Goal: Information Seeking & Learning: Learn about a topic

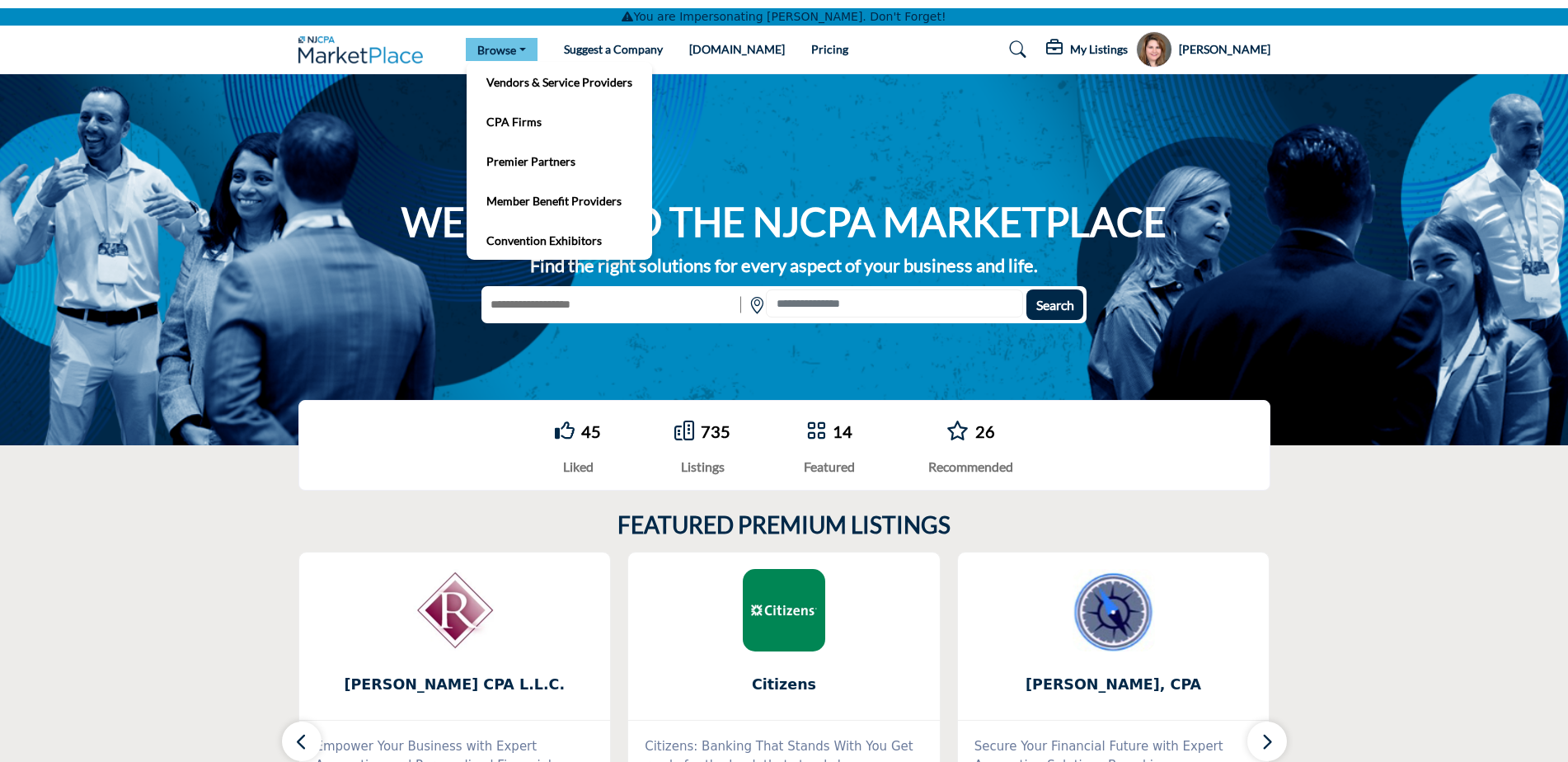
click at [526, 50] on link "Browse" at bounding box center [502, 49] width 72 height 23
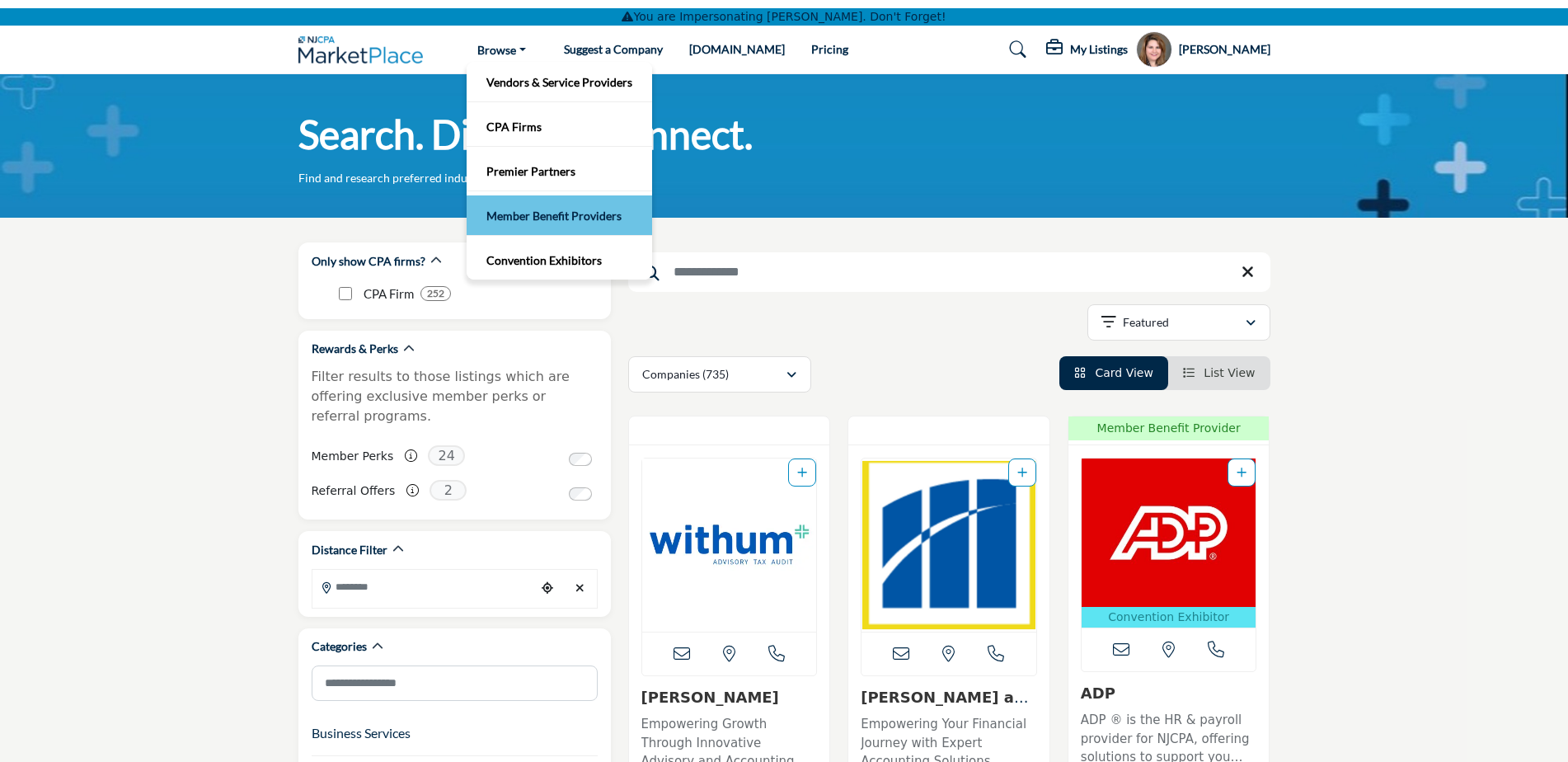
click at [547, 212] on link "Member Benefit Providers" at bounding box center [560, 215] width 169 height 23
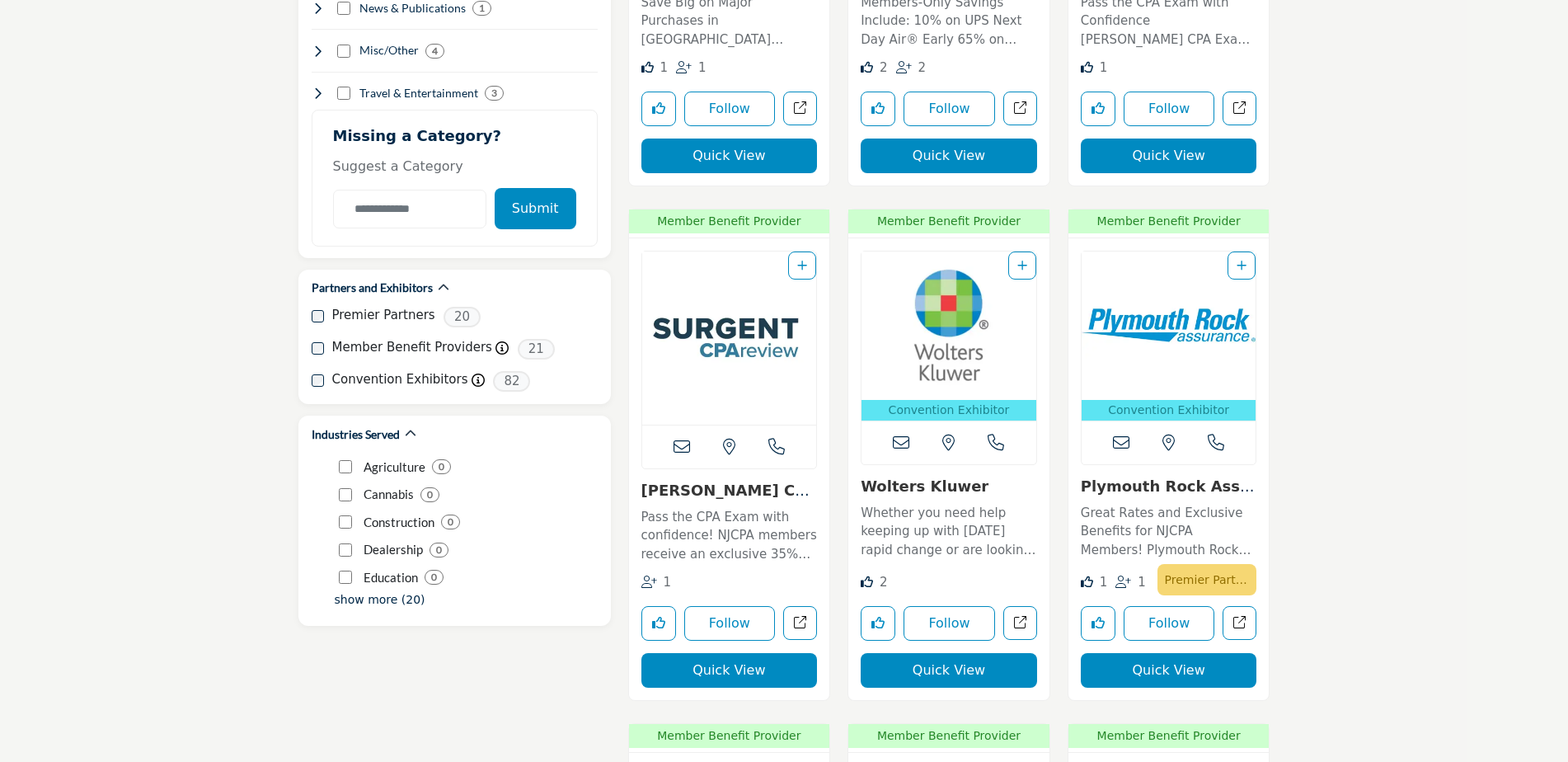
scroll to position [1897, 0]
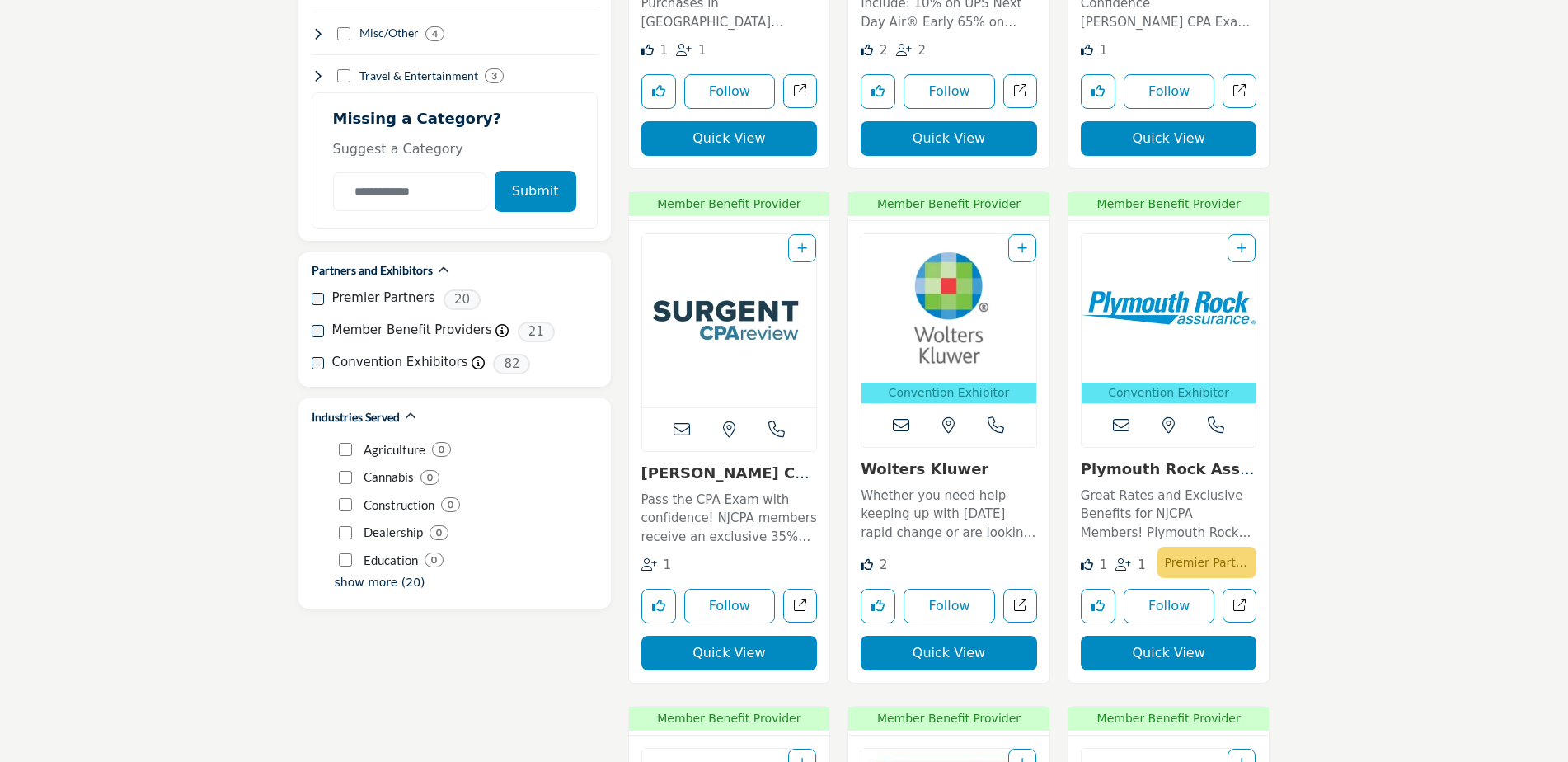
click at [1172, 463] on link "Plymouth Rock Assura..." at bounding box center [1167, 477] width 174 height 35
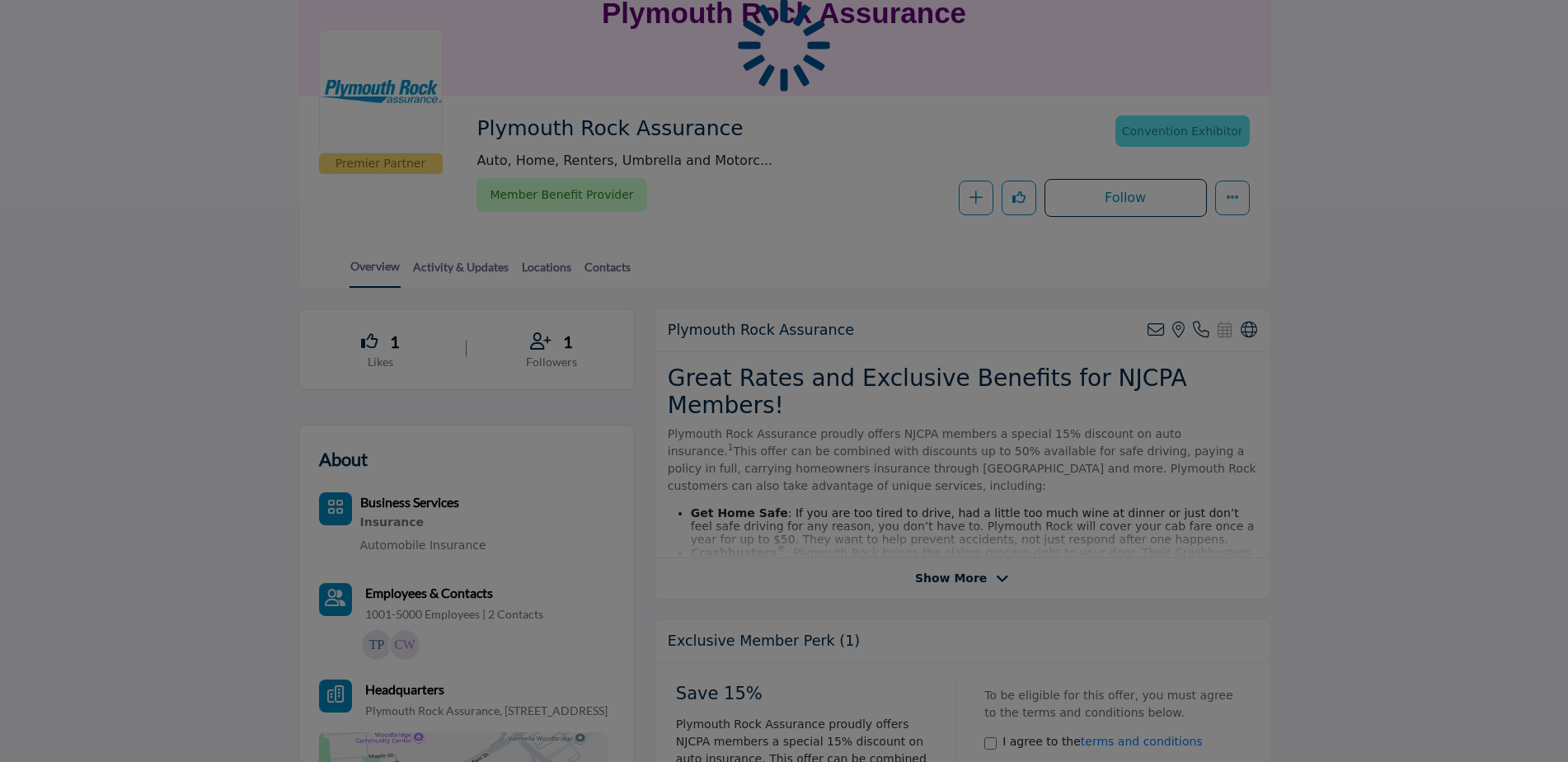
scroll to position [577, 0]
